Goal: Transaction & Acquisition: Purchase product/service

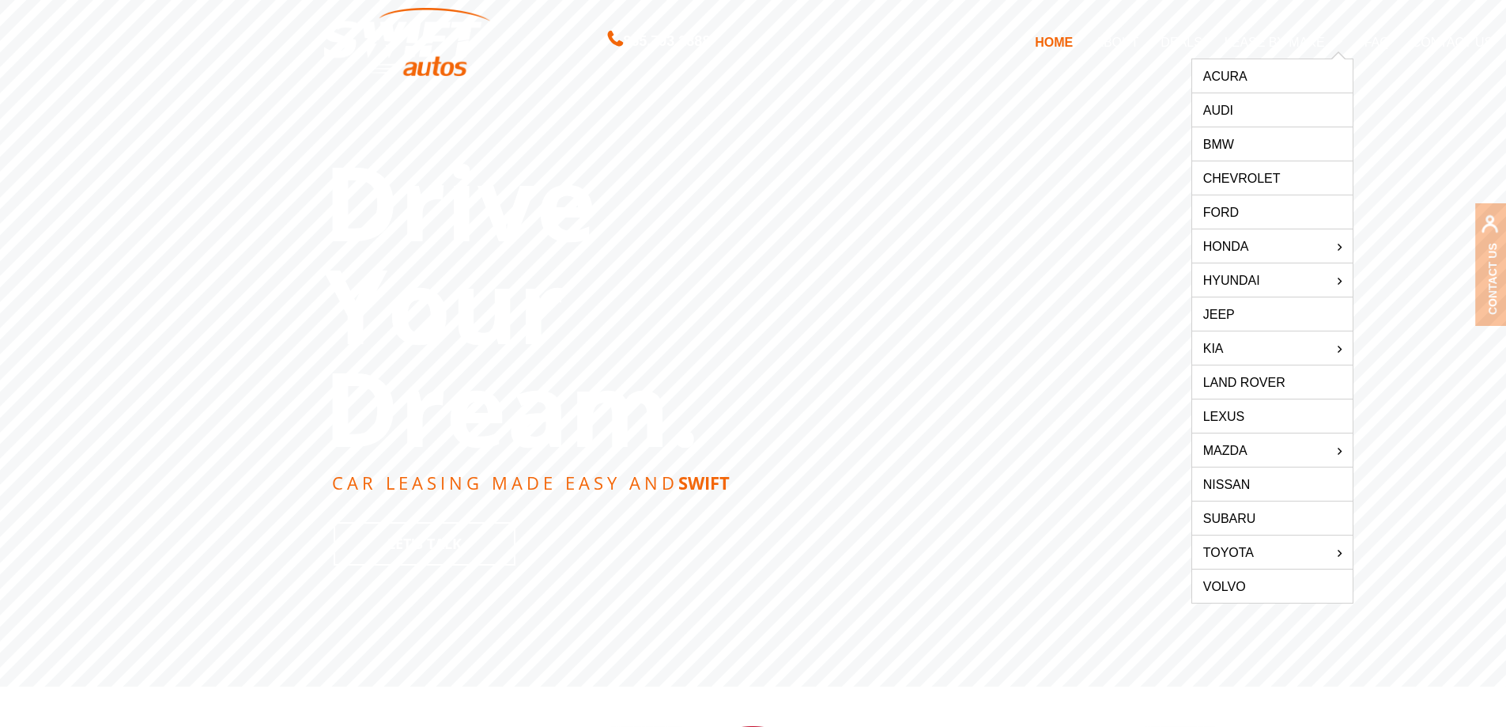
click at [1226, 483] on link "Nissan" at bounding box center [1272, 483] width 161 height 33
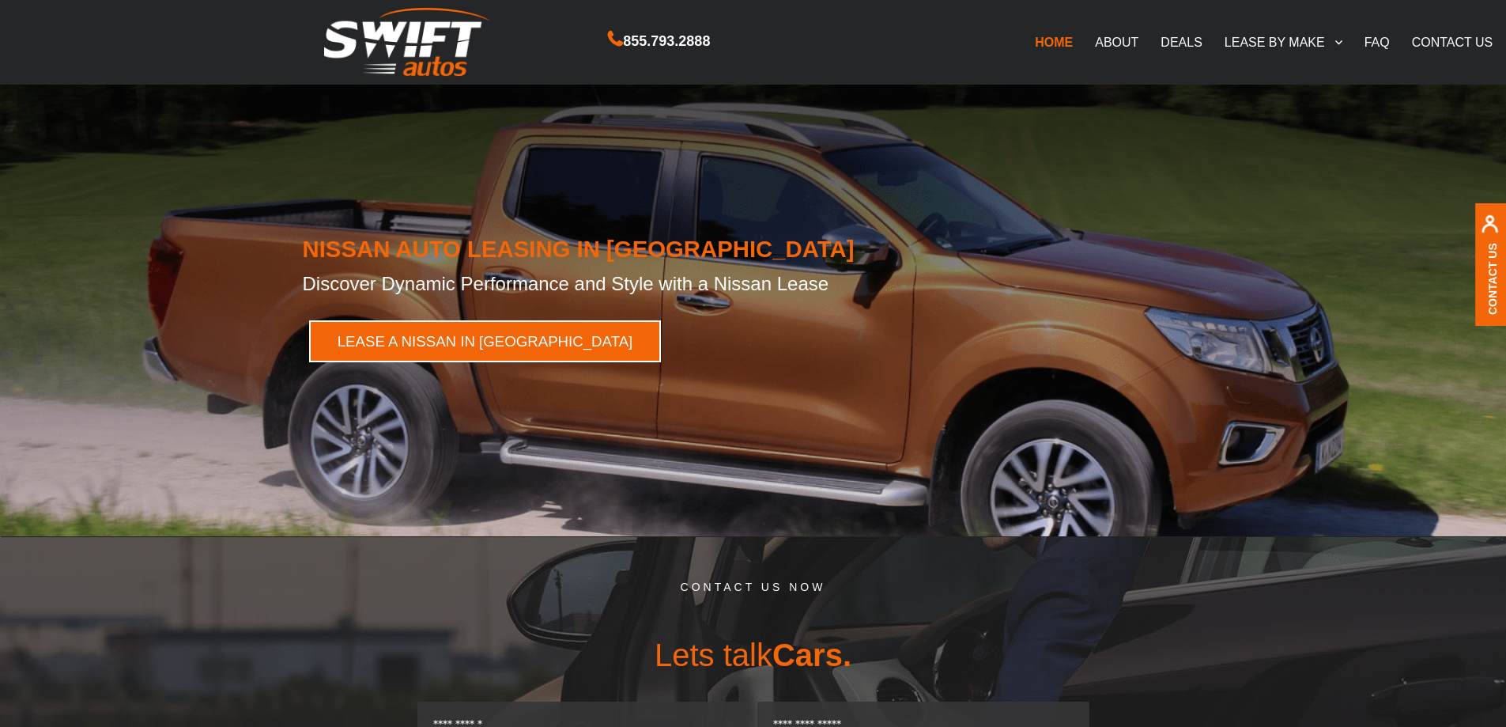
click at [449, 344] on link "LEASE A NISSAN IN NY" at bounding box center [485, 341] width 353 height 42
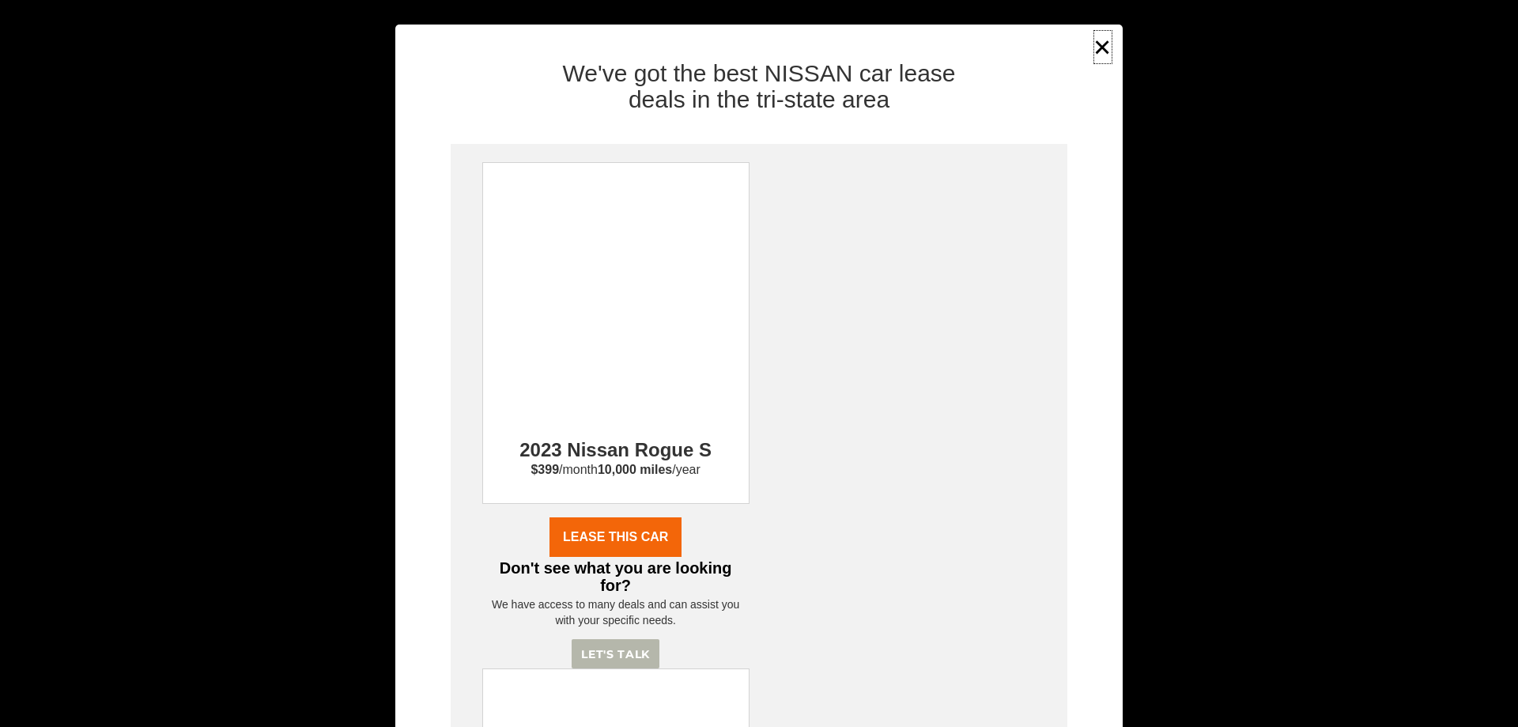
click at [1097, 44] on button "×" at bounding box center [1103, 47] width 24 height 39
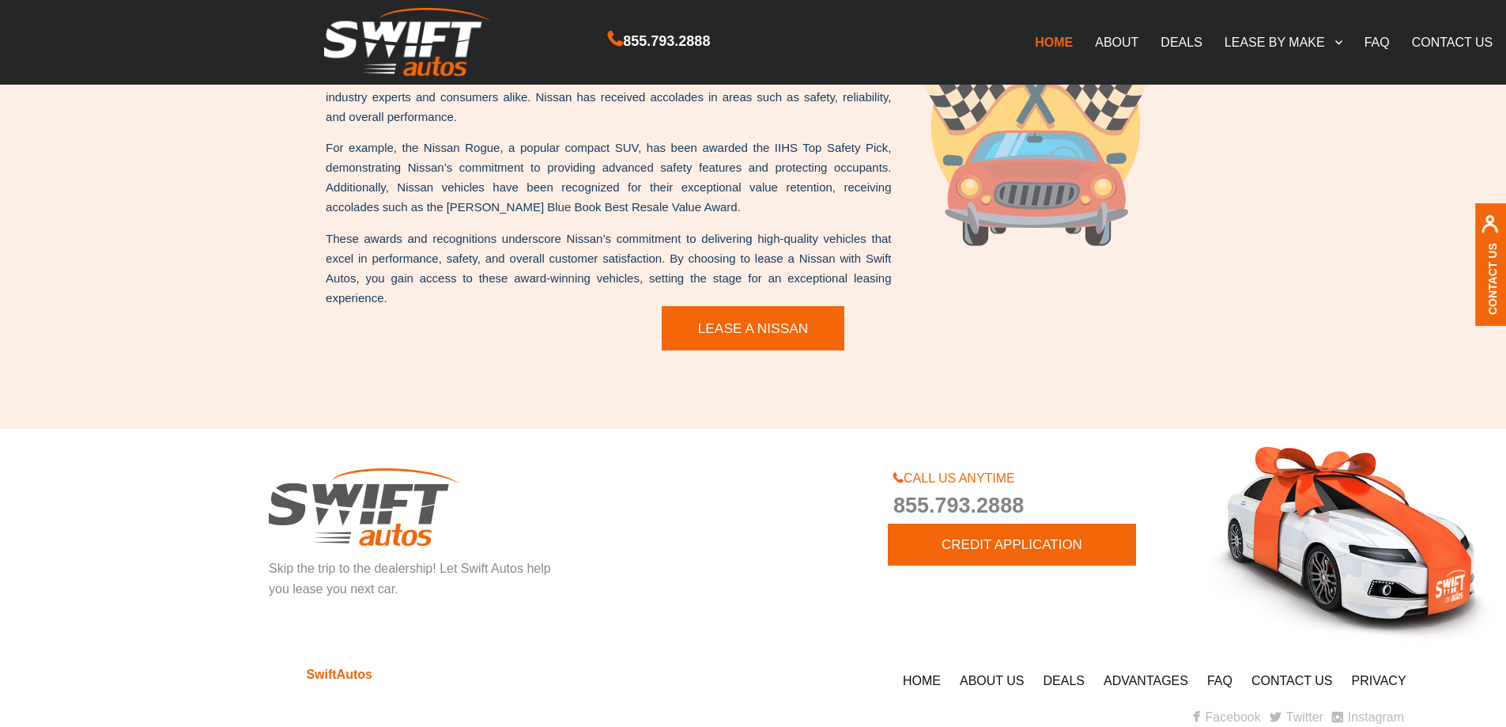
scroll to position [3426, 0]
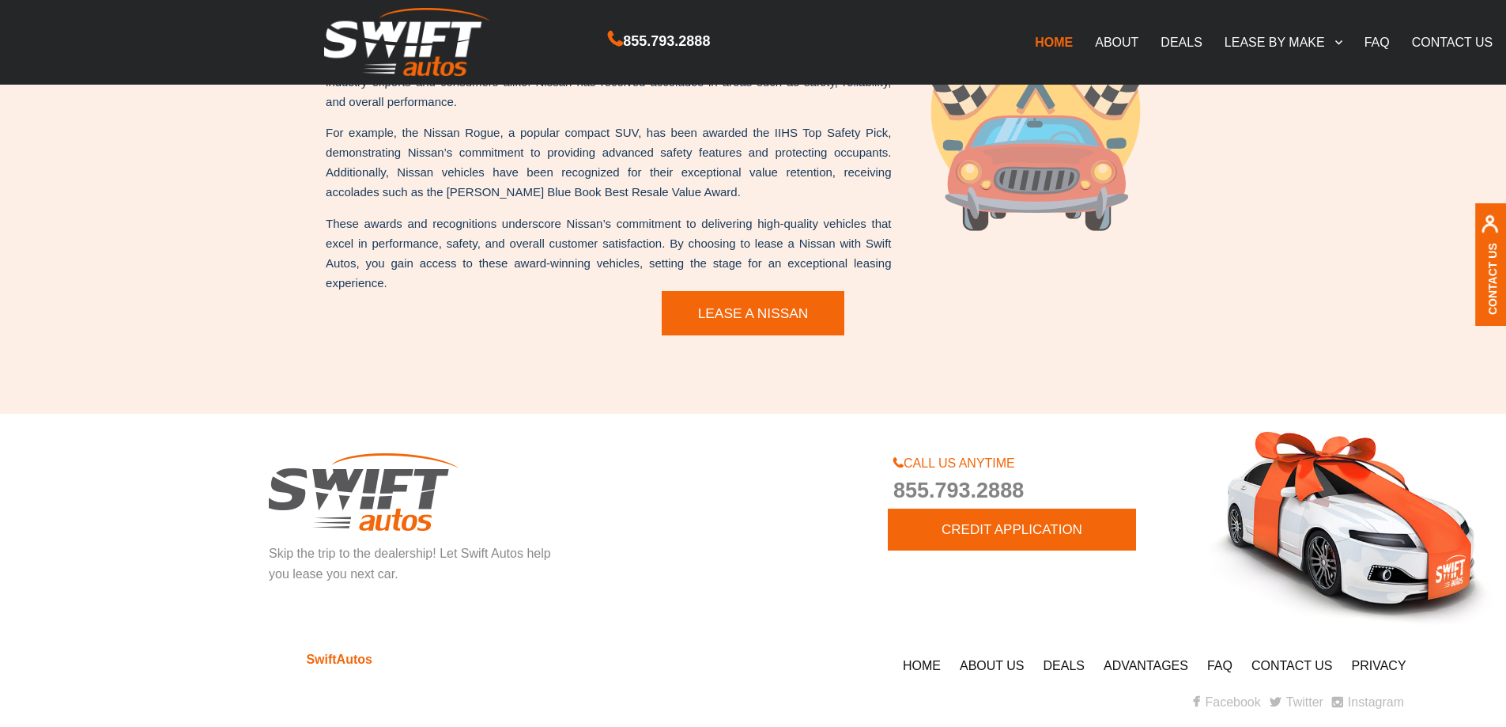
click at [1168, 39] on link "DEALS" at bounding box center [1181, 41] width 63 height 33
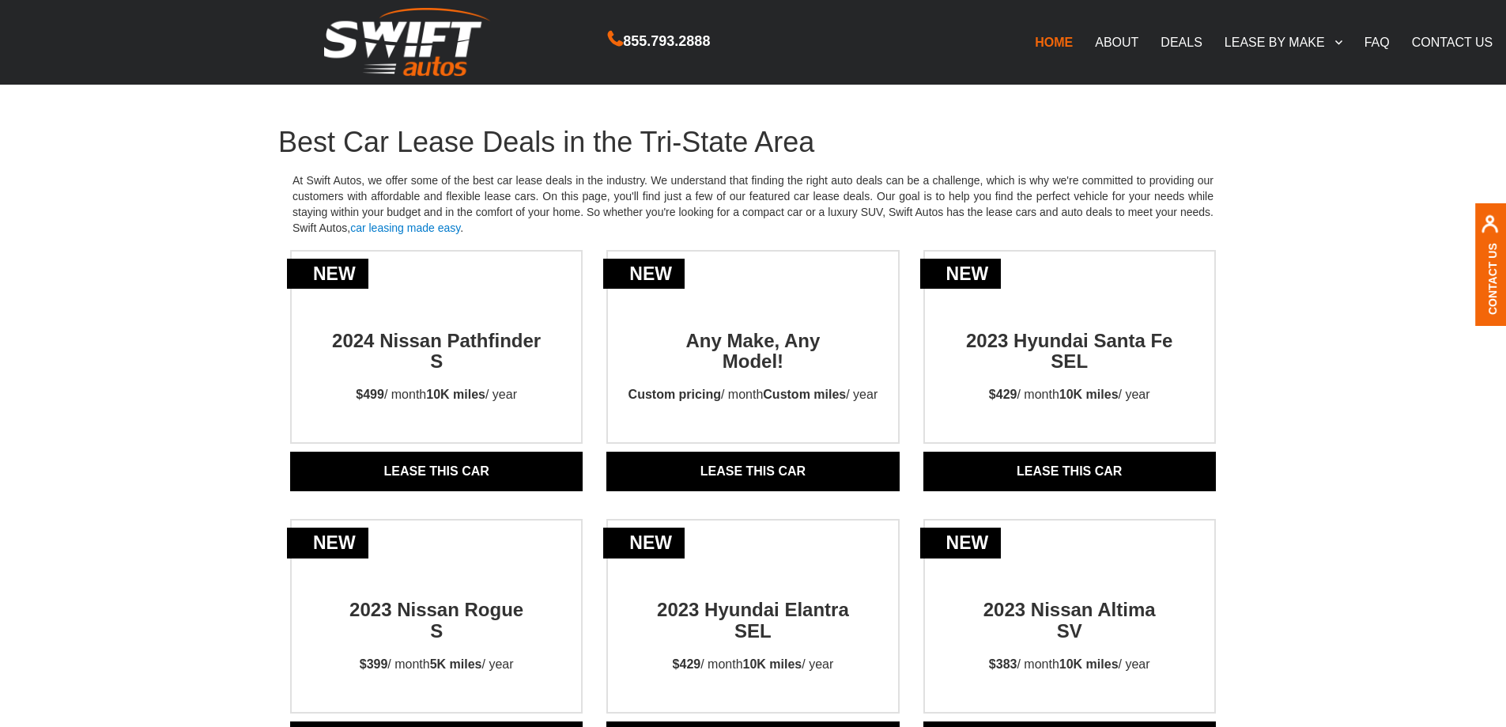
click at [1120, 37] on link "ABOUT" at bounding box center [1117, 41] width 66 height 33
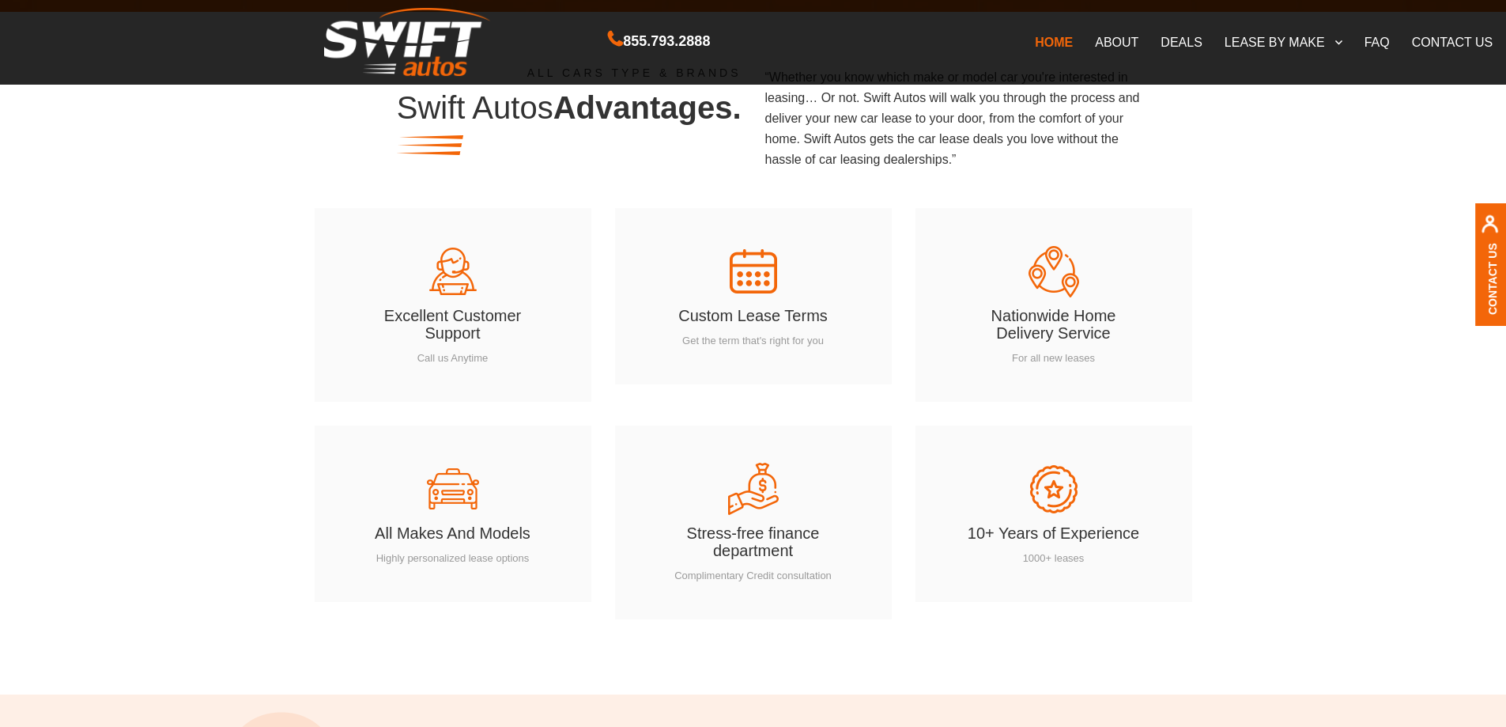
scroll to position [2321, 0]
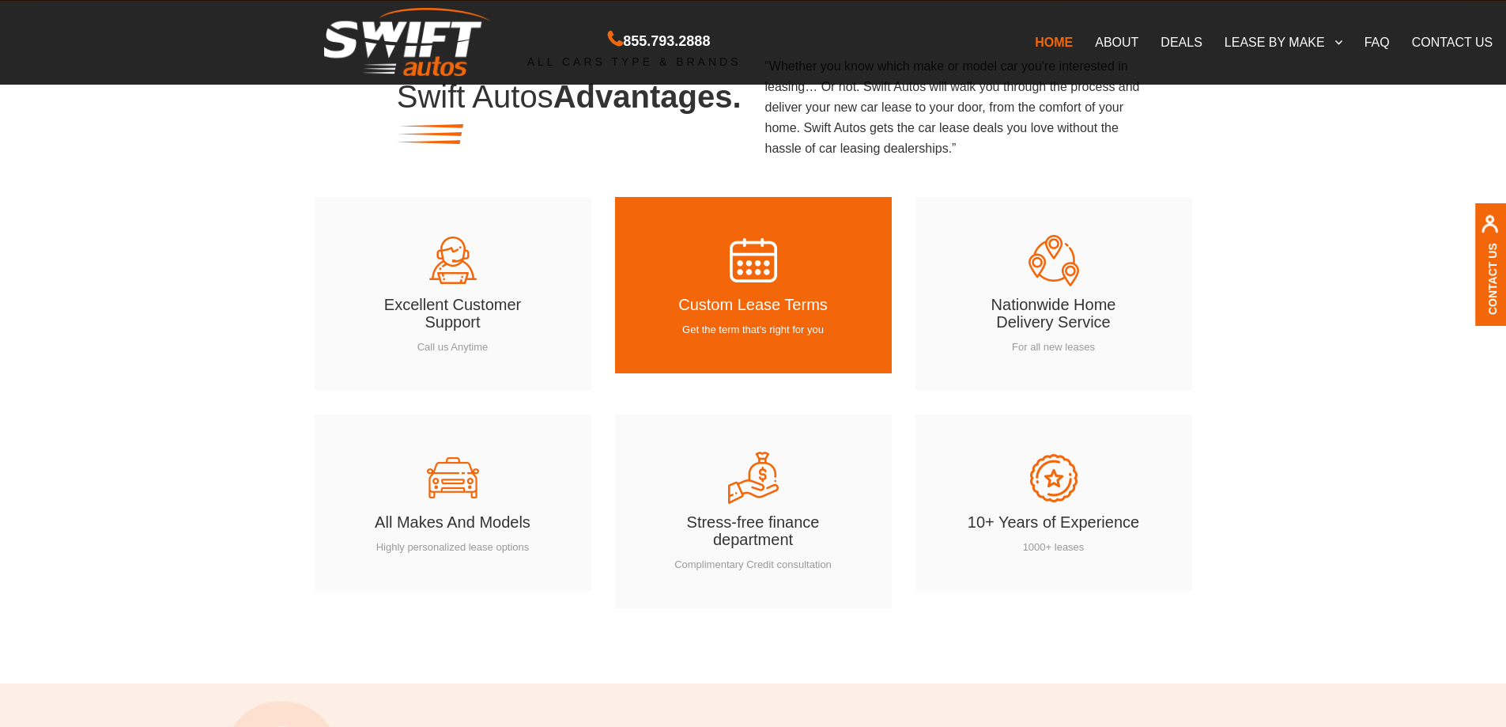
click at [768, 323] on p "Get the term that's right for you" at bounding box center [754, 330] width 182 height 15
click at [750, 249] on img at bounding box center [753, 259] width 55 height 55
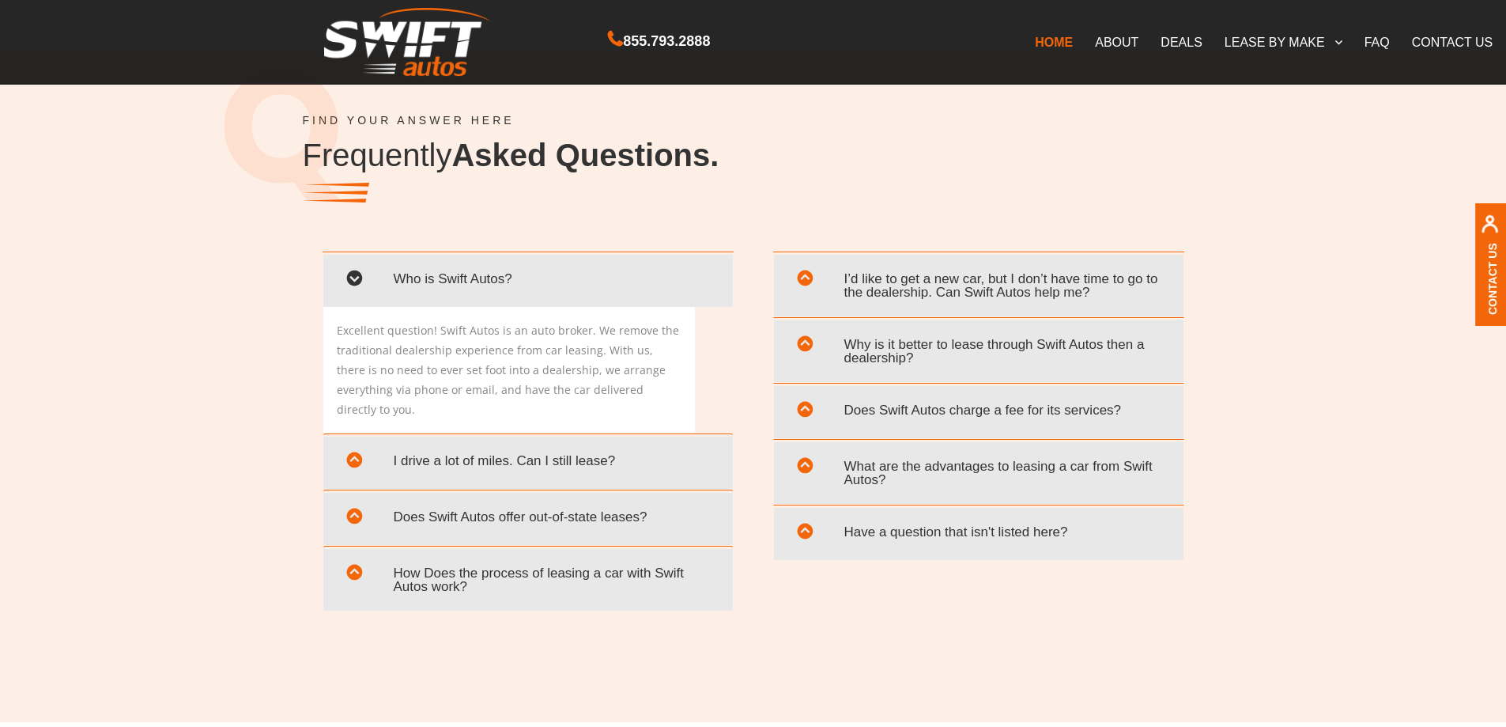
scroll to position [2953, 0]
click at [656, 556] on span "How Does the process of leasing a car with Swift Autos work?" at bounding box center [528, 579] width 386 height 46
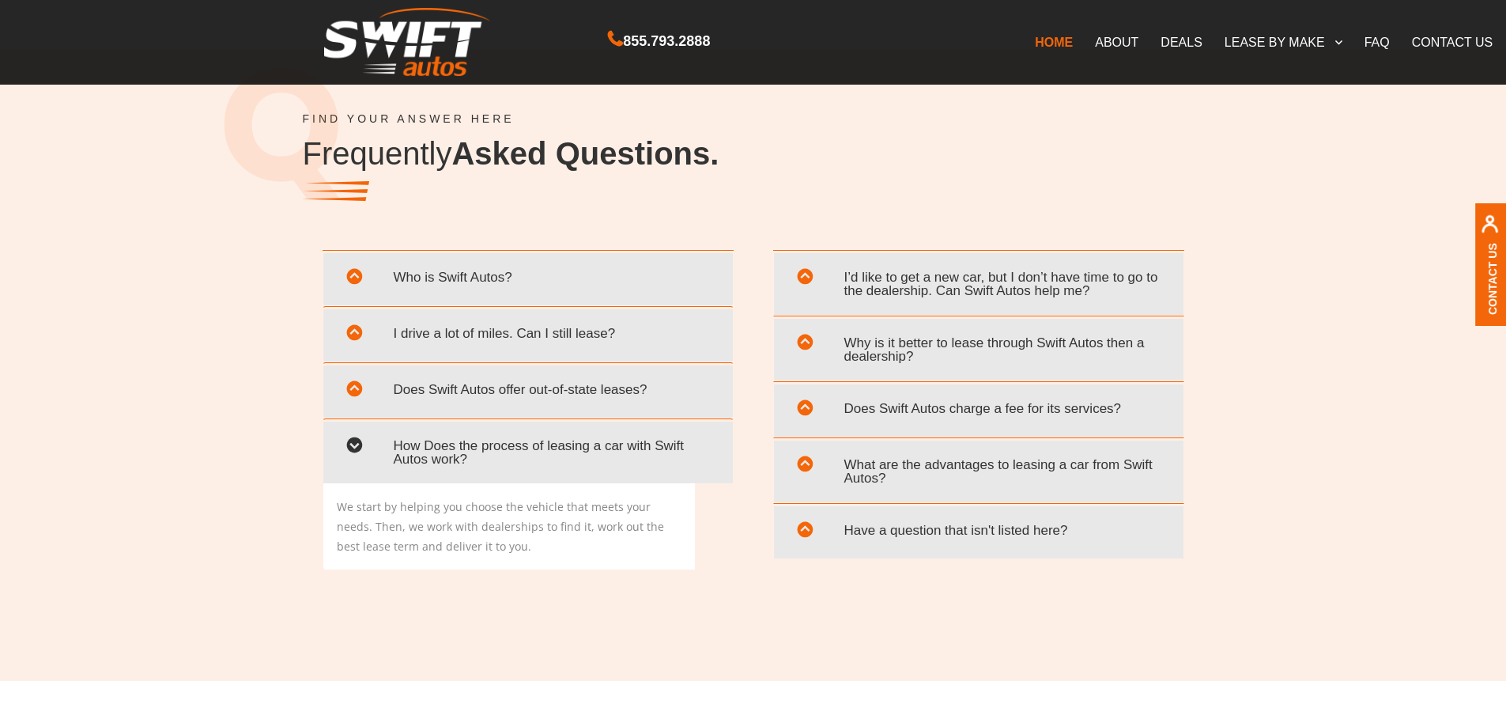
click at [921, 459] on span "What are the advantages to leasing a car from Swift Autos?" at bounding box center [979, 471] width 386 height 46
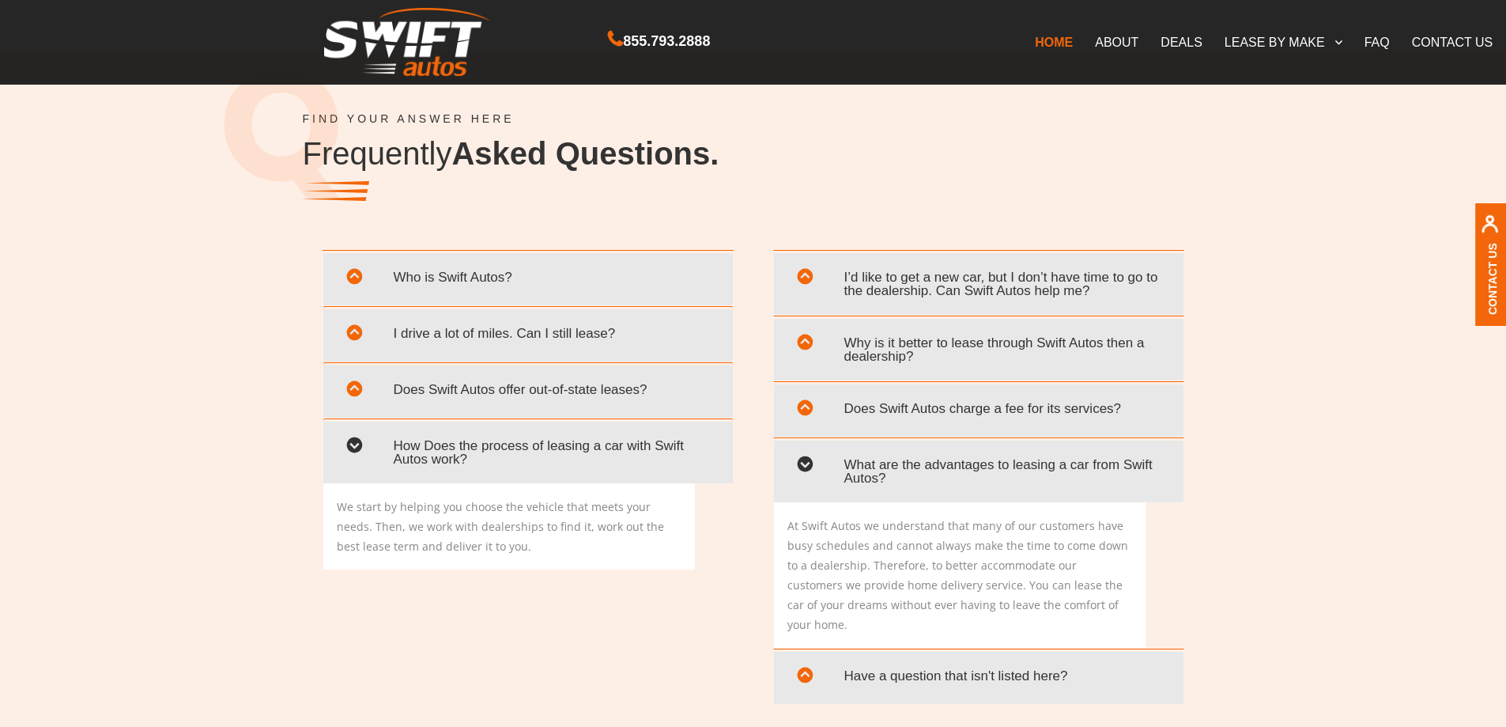
click at [934, 426] on link "Does Swift Autos charge a fee for its services?" at bounding box center [979, 410] width 386 height 36
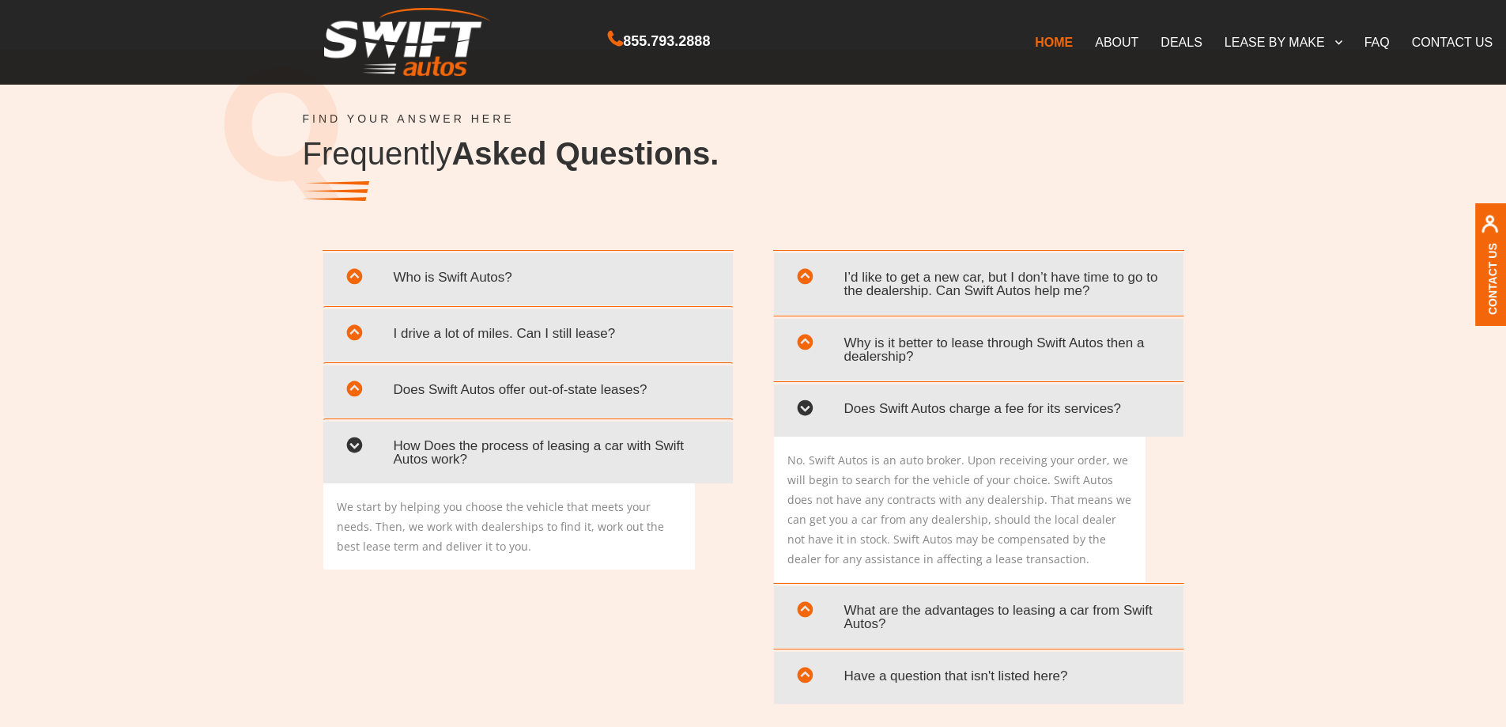
click at [909, 354] on span "Why is it better to lease through Swift Autos then a dealership?" at bounding box center [979, 350] width 386 height 46
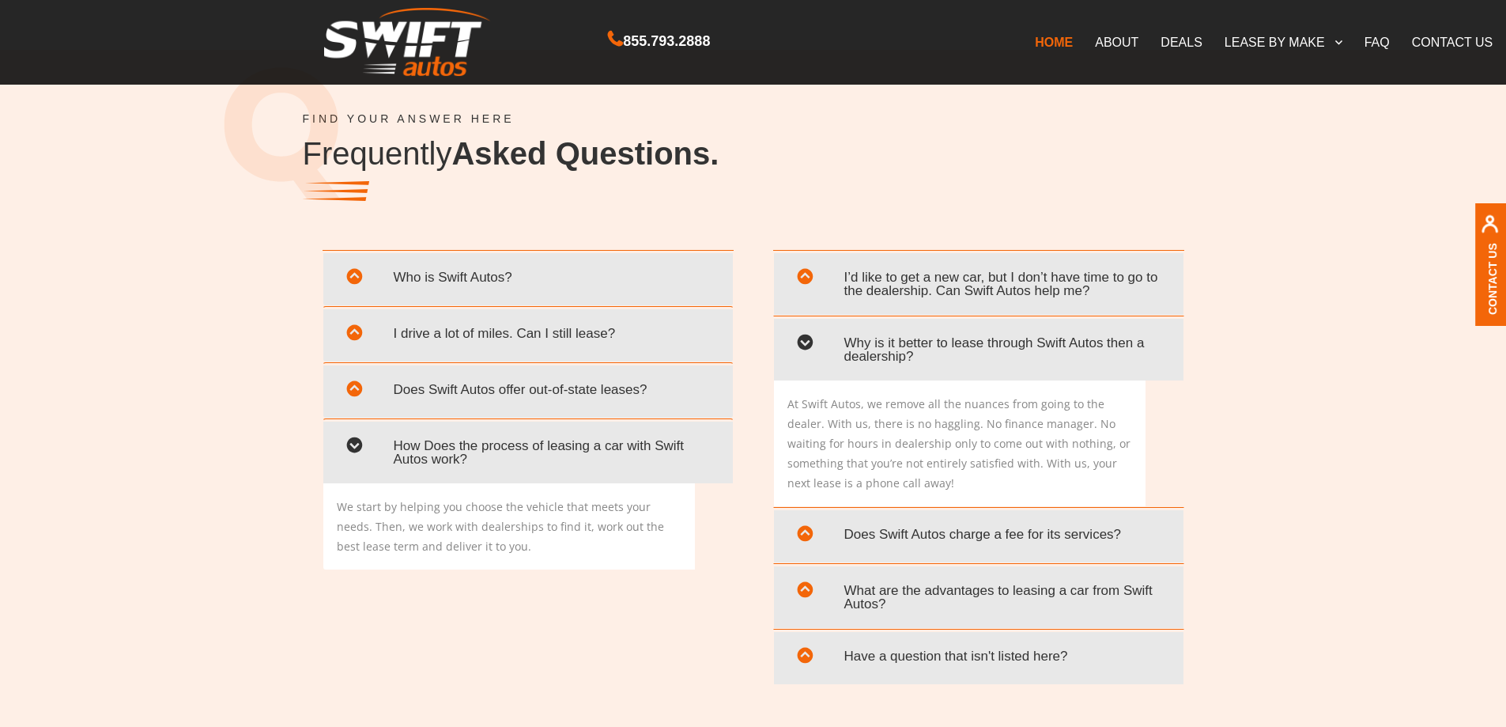
click at [950, 271] on span "I’d like to get a new car, but I don’t have time to go to the dealership. Can S…" at bounding box center [979, 284] width 386 height 46
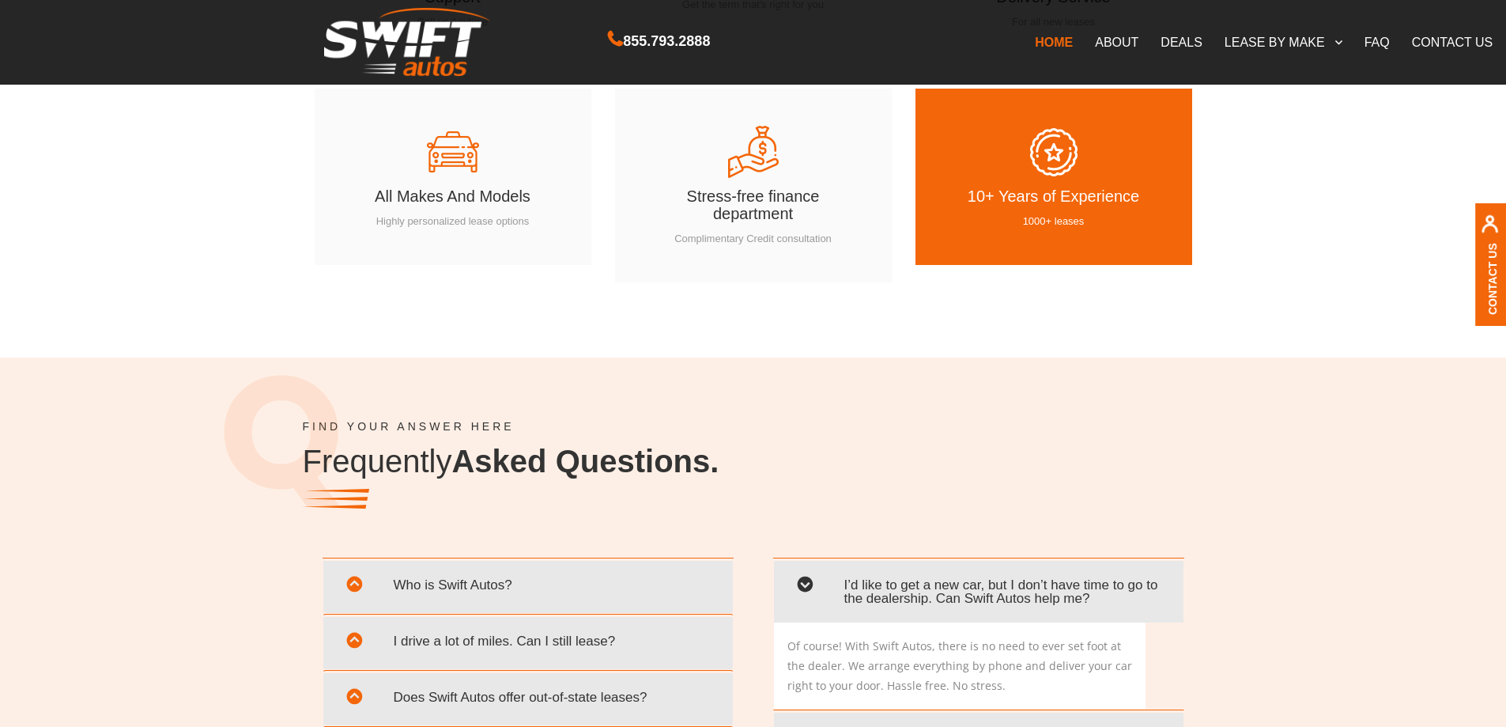
scroll to position [2548, 0]
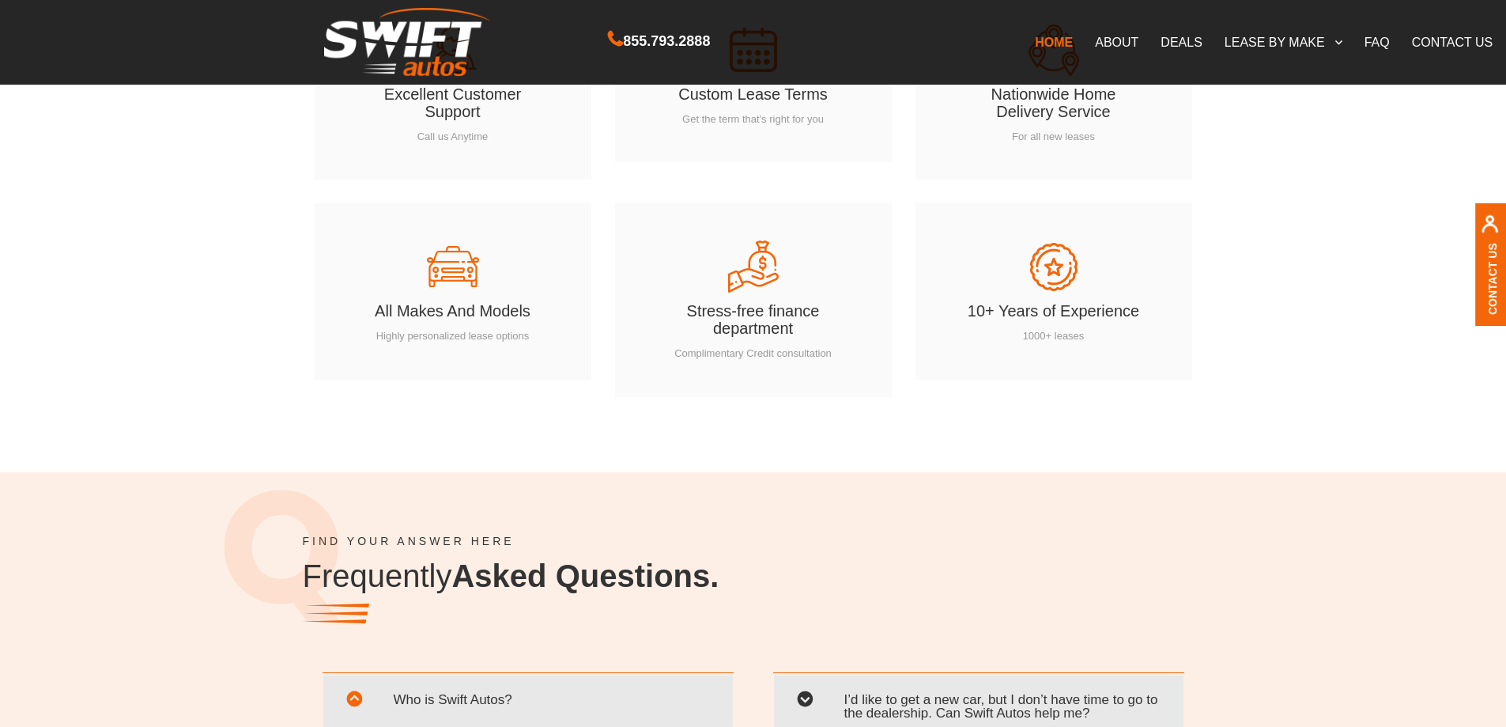
click at [1179, 44] on link "DEALS" at bounding box center [1181, 41] width 63 height 33
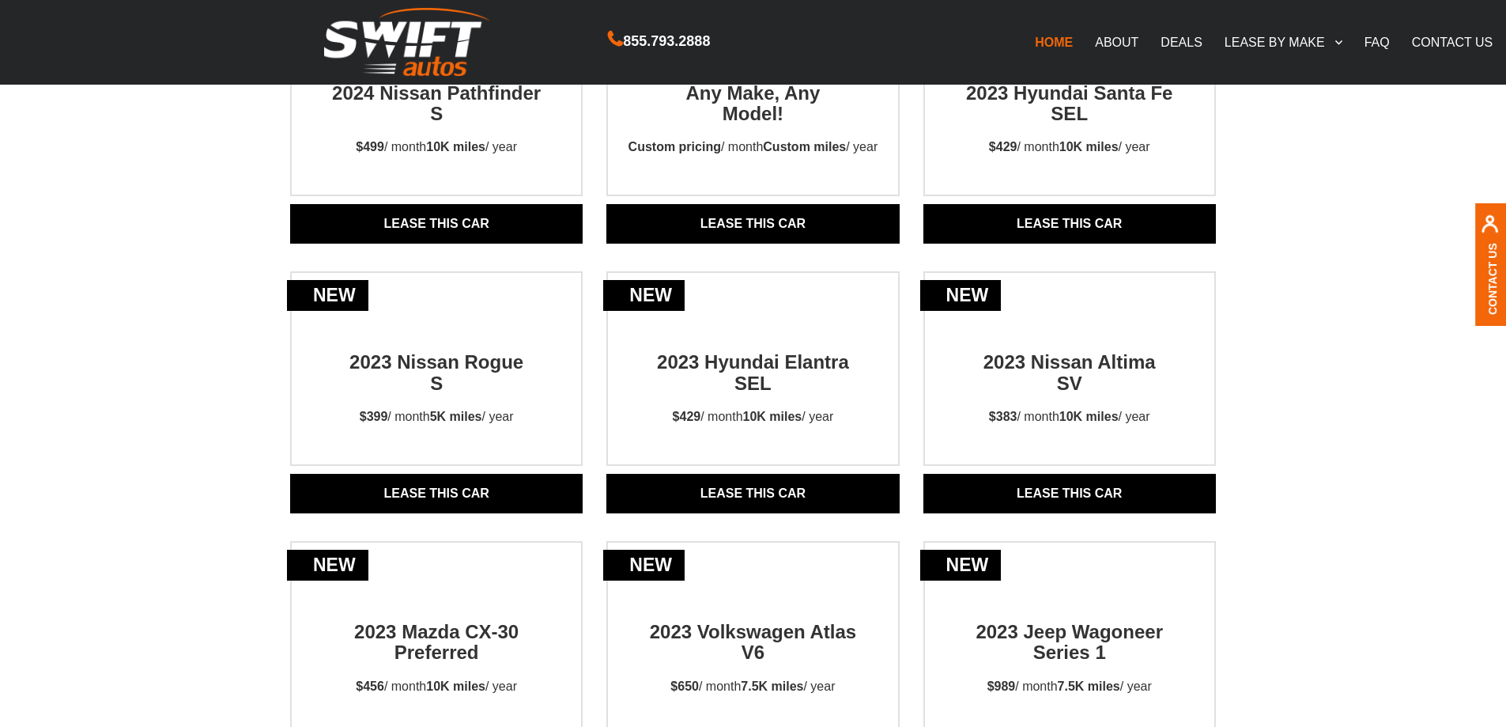
scroll to position [263, 0]
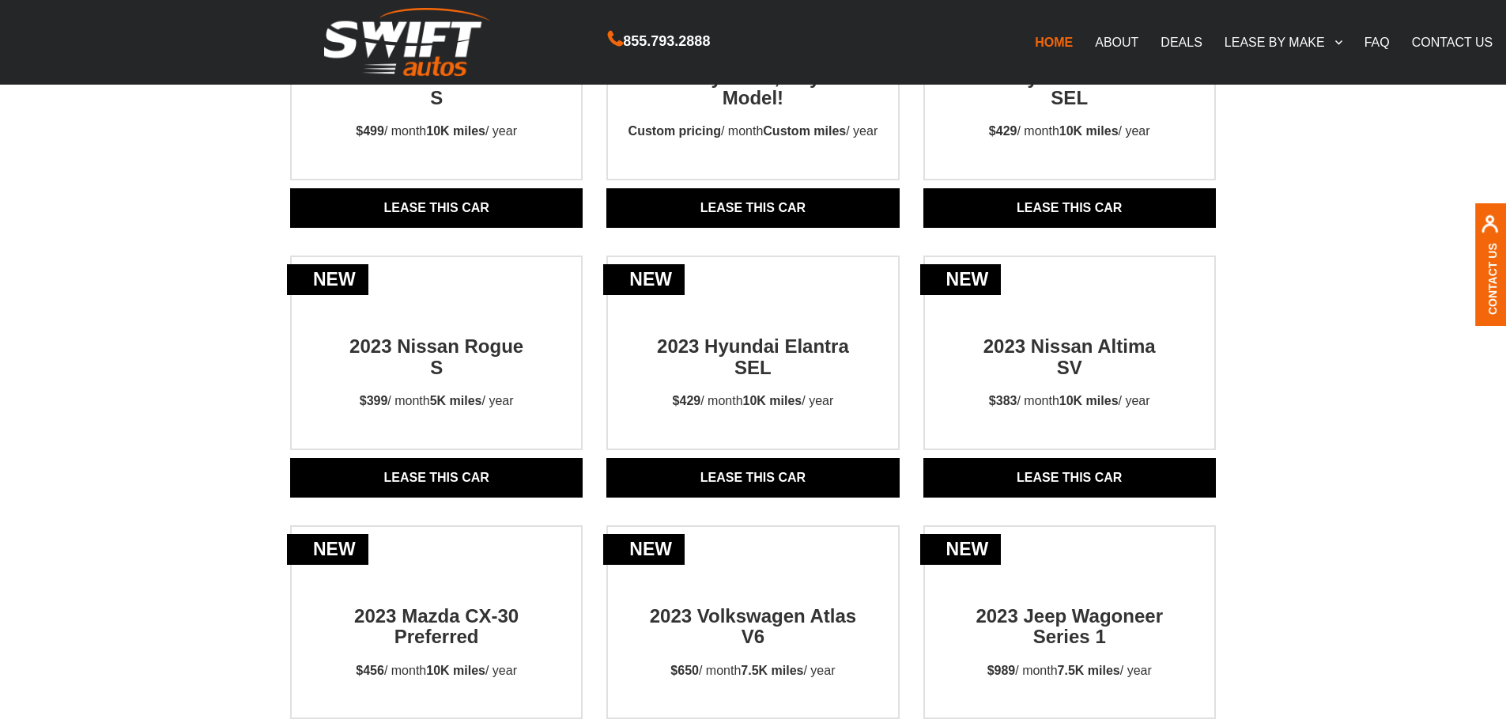
click at [1156, 307] on div "new 2023 Nissan Altima SV $383 / month 10K miles / year" at bounding box center [1070, 352] width 293 height 195
click at [1068, 406] on strong "10K miles" at bounding box center [1089, 400] width 59 height 13
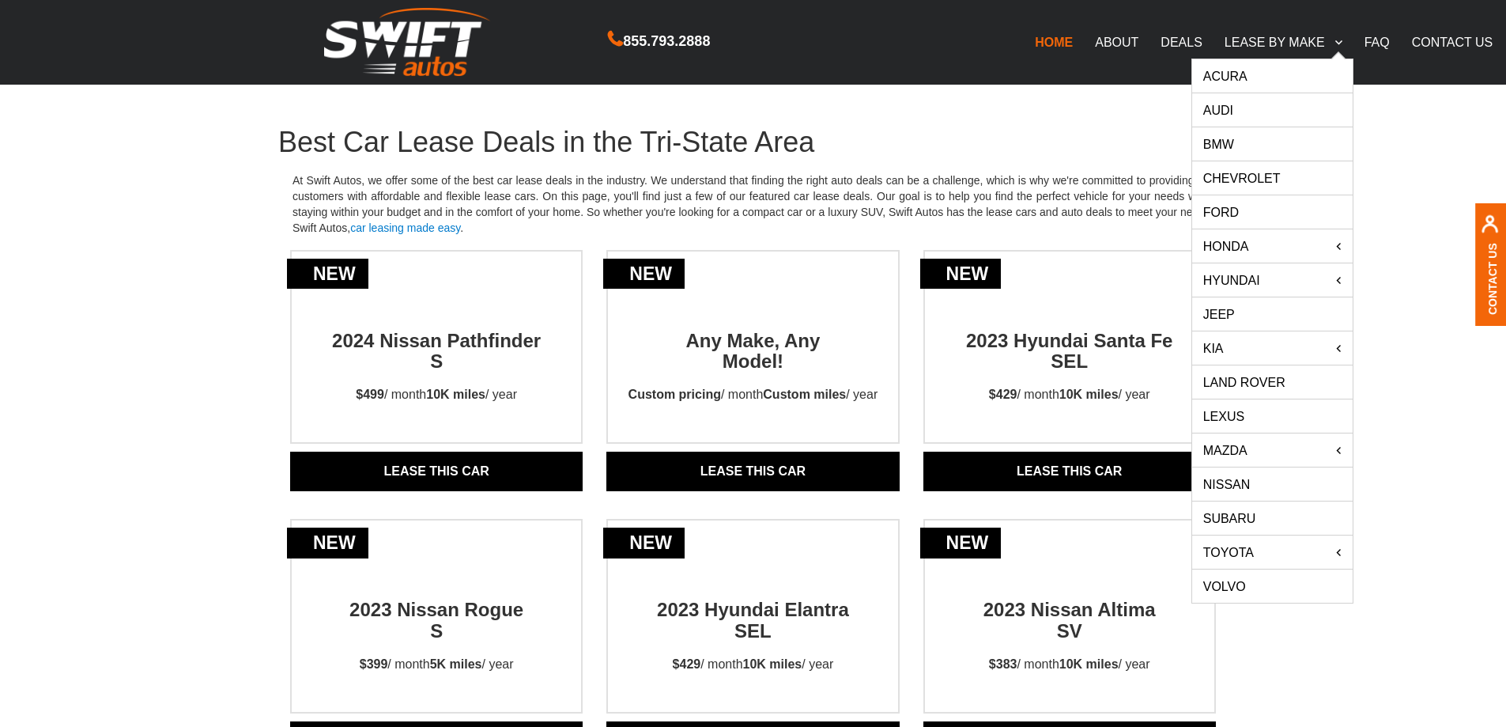
click at [1237, 482] on link "Nissan" at bounding box center [1272, 483] width 161 height 33
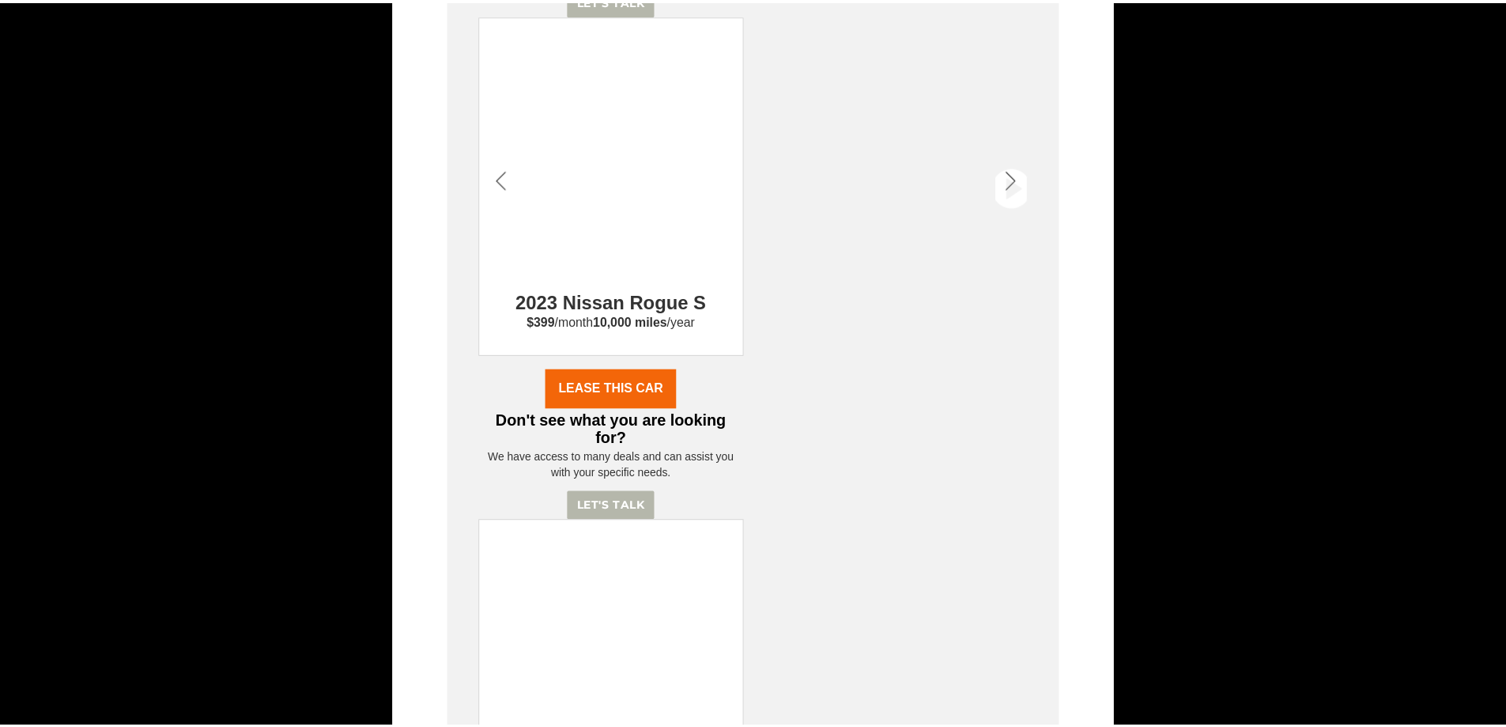
scroll to position [1687, 0]
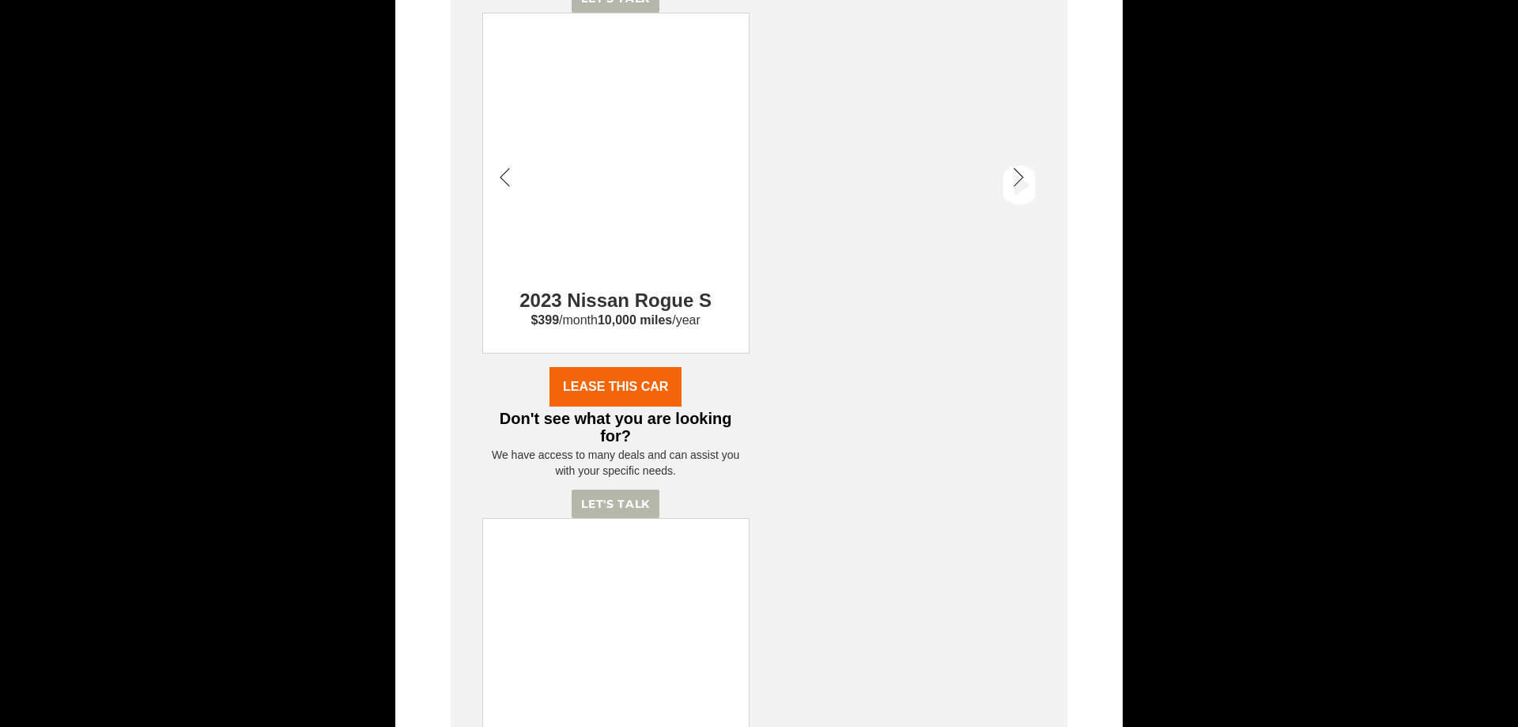
click at [1211, 390] on div "× We've got the best NISSAN car lease deals in the tri-state area 2023 Nissan R…" at bounding box center [759, 363] width 1518 height 727
